Goal: Information Seeking & Learning: Learn about a topic

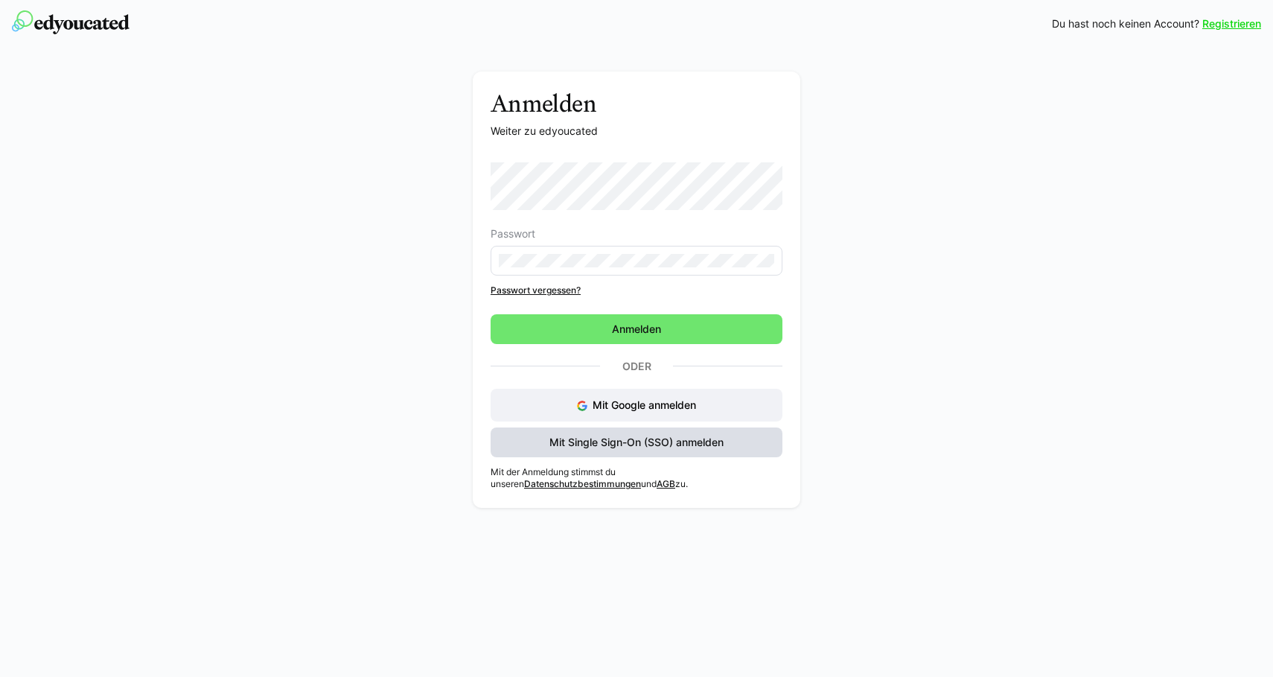
click at [674, 445] on span "Mit Single Sign-On (SSO) anmelden" at bounding box center [636, 442] width 179 height 15
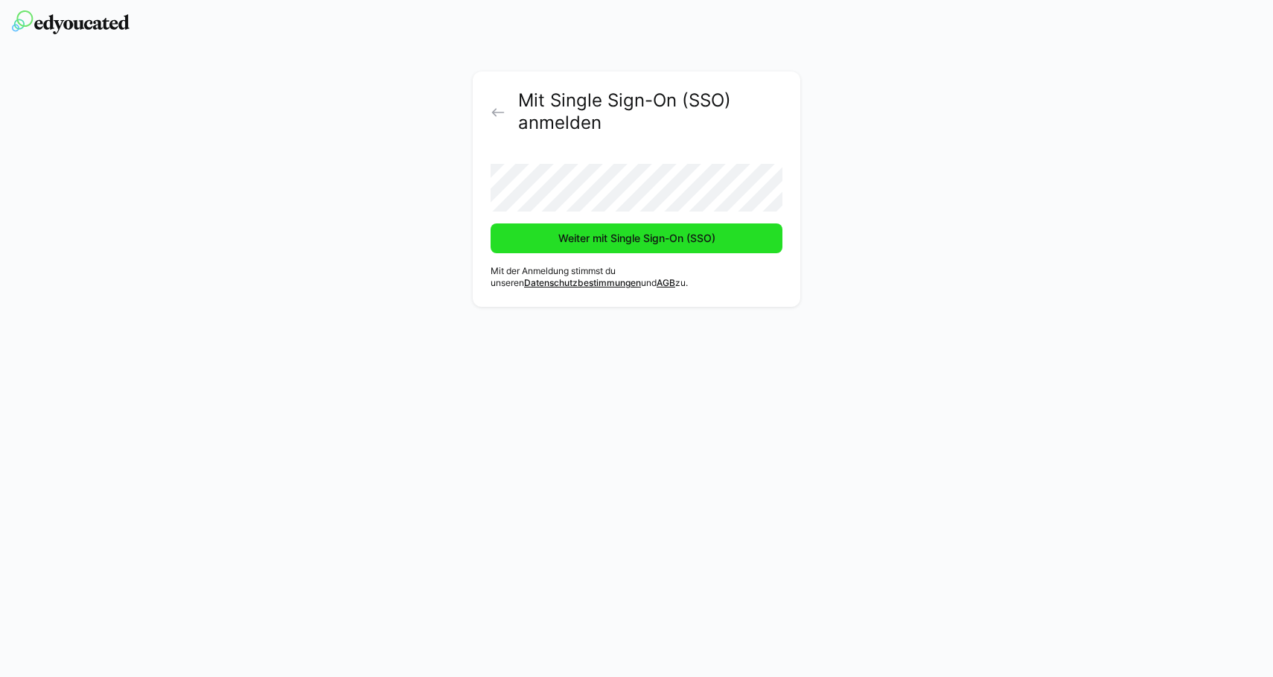
click at [674, 243] on span "Weiter mit Single Sign-On (SSO)" at bounding box center [637, 238] width 162 height 15
click at [699, 247] on span "Weiter mit Single Sign-On (SSO)" at bounding box center [636, 238] width 292 height 30
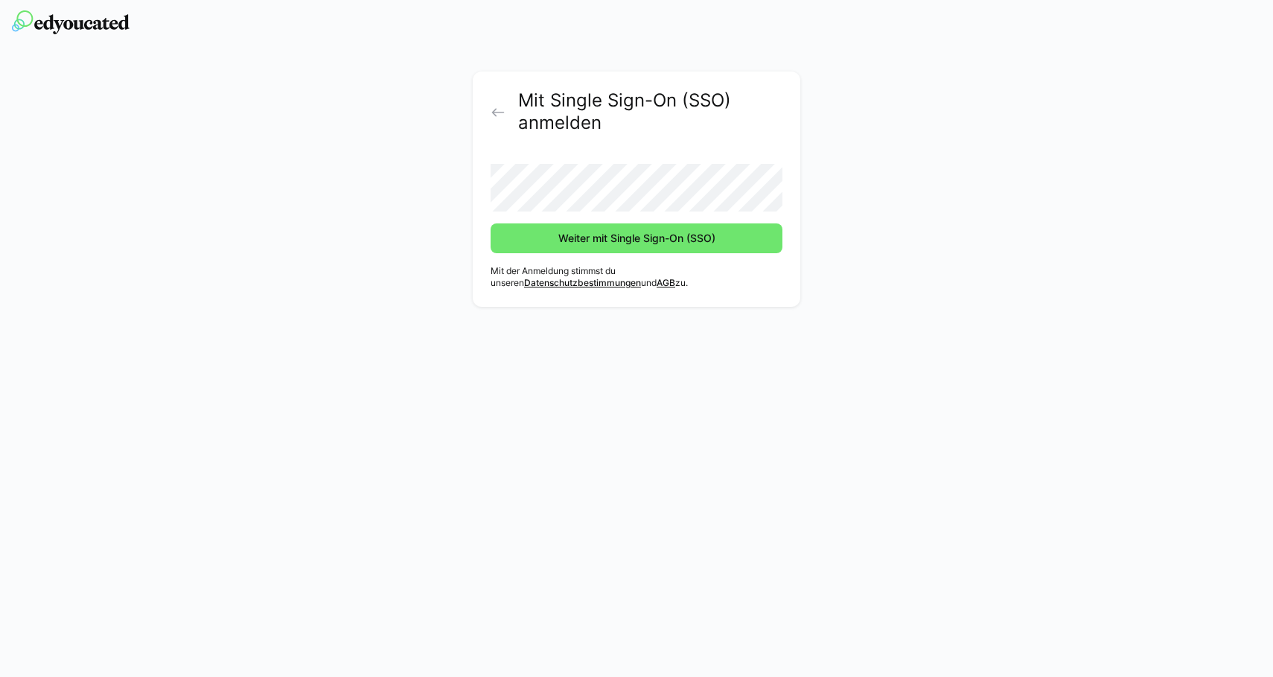
click at [490, 223] on button "Weiter mit Single Sign-On (SSO)" at bounding box center [636, 238] width 292 height 30
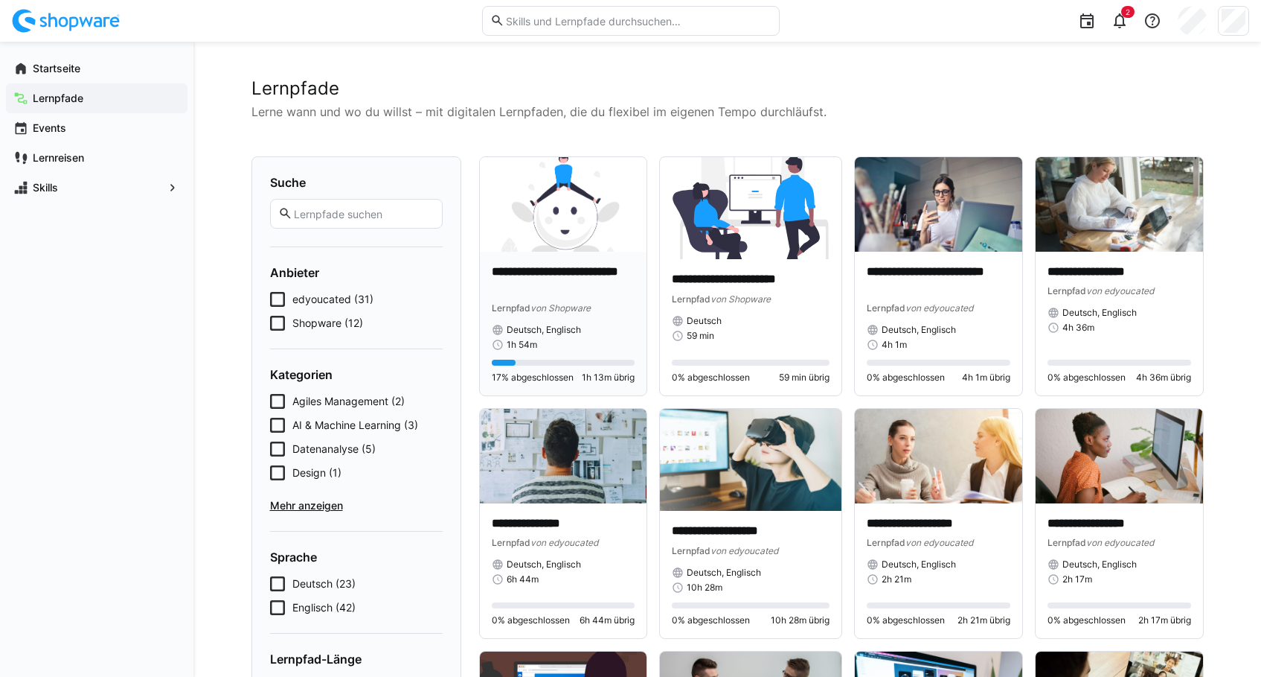
click at [588, 275] on p "**********" at bounding box center [564, 280] width 144 height 34
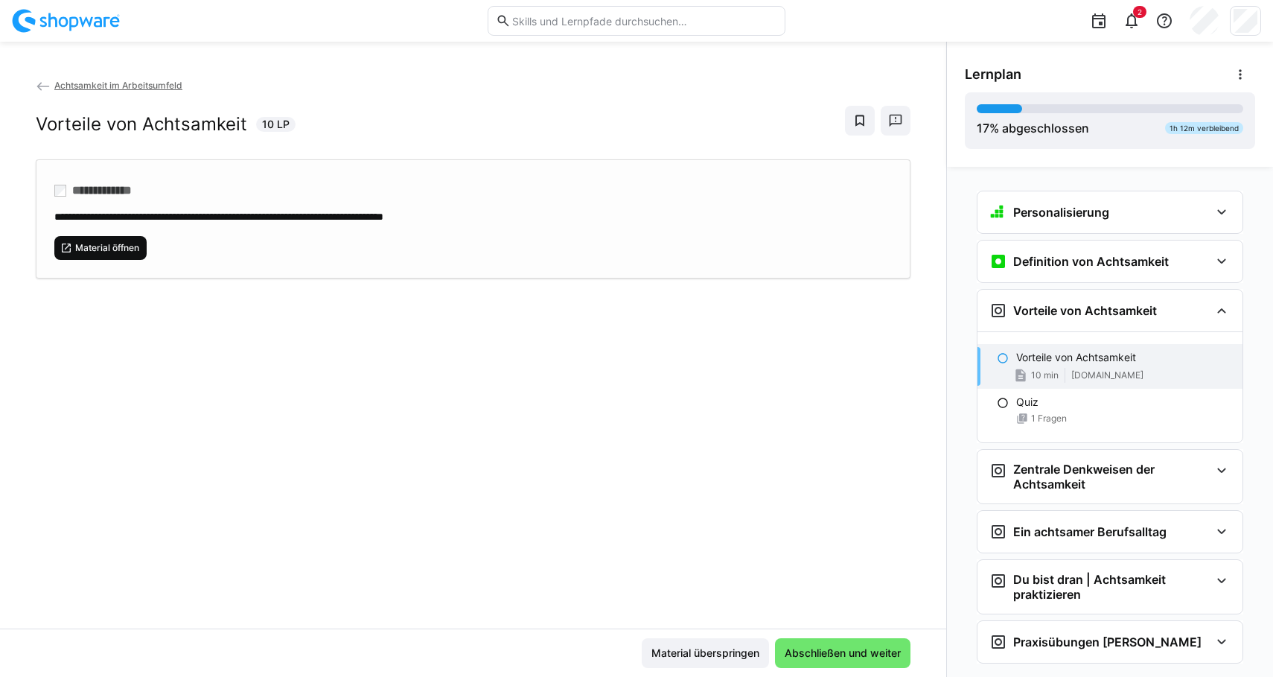
click at [109, 247] on span "Material öffnen" at bounding box center [107, 248] width 67 height 12
